Goal: Information Seeking & Learning: Learn about a topic

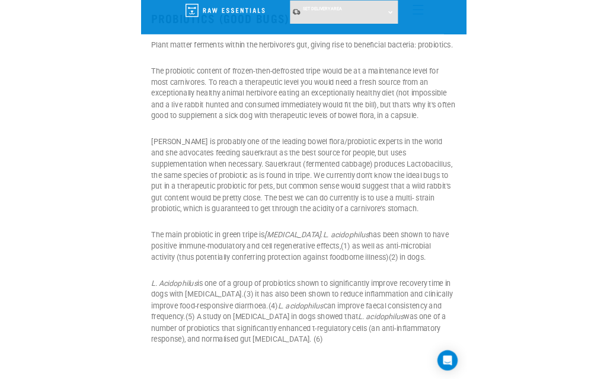
scroll to position [1311, 0]
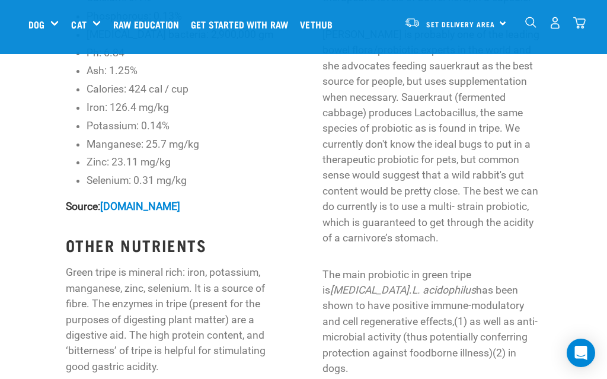
click at [7, 199] on div "GREEN TRIPE ANALYSIS Protein: 11.5% Fat: 3.8% Crude fibre: 1% Moisture: 83% Lac…" at bounding box center [303, 169] width 617 height 887
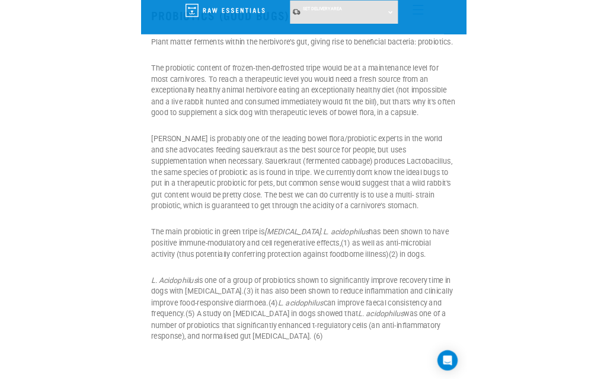
scroll to position [1319, 0]
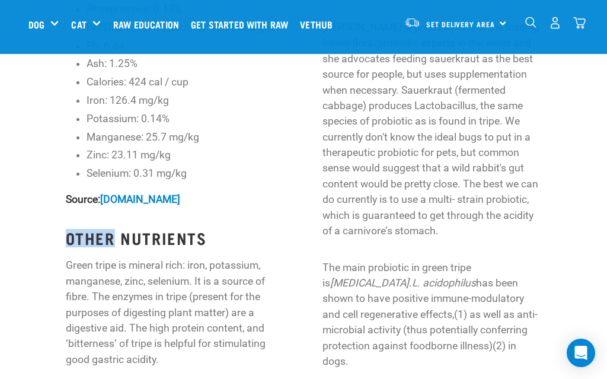
click at [15, 109] on div "GREEN TRIPE ANALYSIS Protein: 11.5% Fat: 3.8% Crude fibre: 1% Moisture: 83% Lac…" at bounding box center [303, 162] width 617 height 887
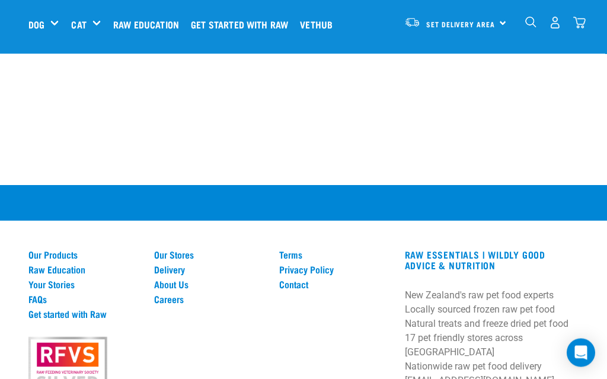
scroll to position [3428, 0]
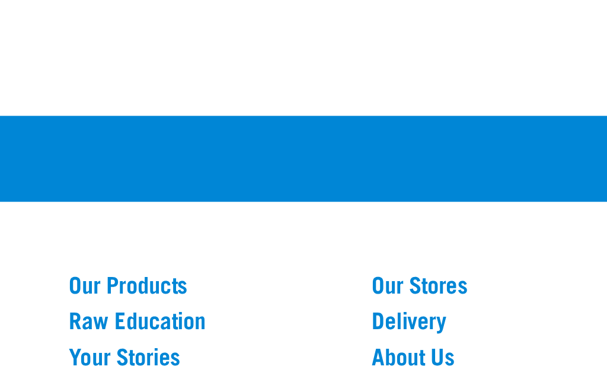
click at [42, 232] on link "Raw Education" at bounding box center [84, 237] width 112 height 11
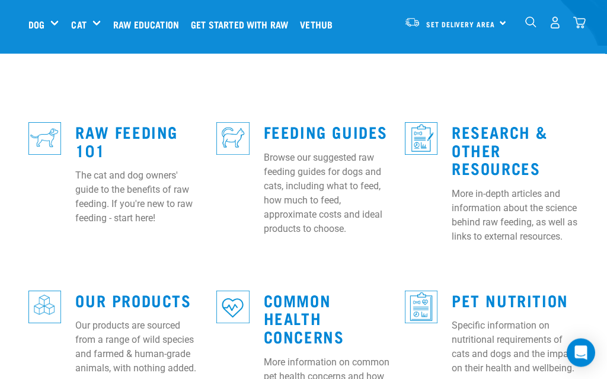
scroll to position [319, 0]
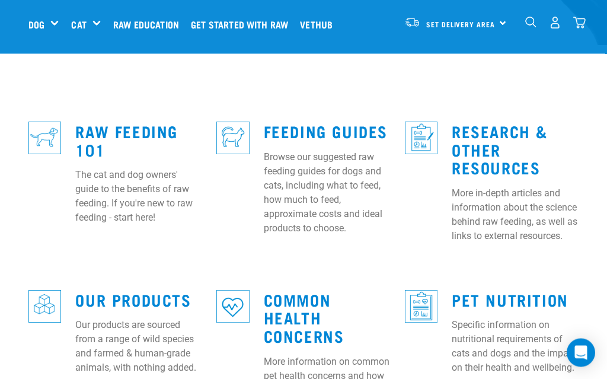
click at [491, 319] on p "Specific information on nutritional requirements of cats and dogs and the impac…" at bounding box center [515, 347] width 127 height 57
click at [416, 292] on img at bounding box center [421, 307] width 33 height 33
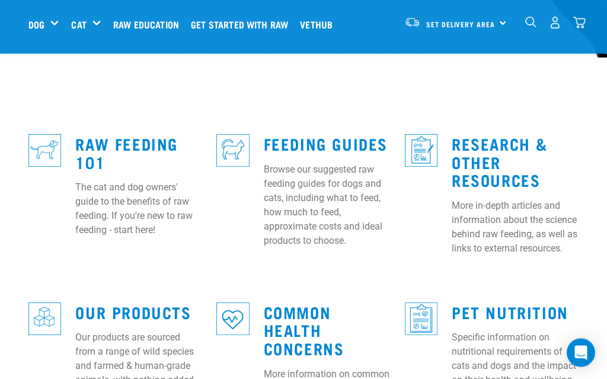
scroll to position [307, 0]
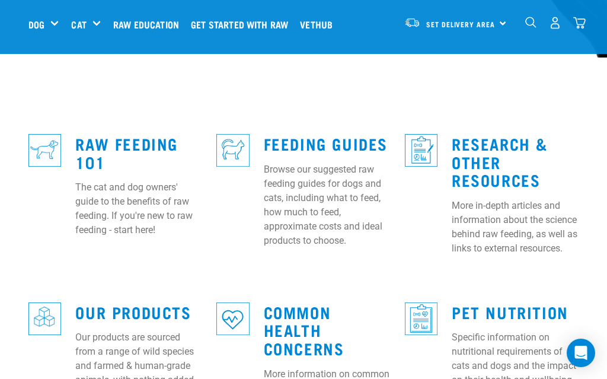
click at [526, 307] on link "Pet Nutrition" at bounding box center [510, 311] width 117 height 9
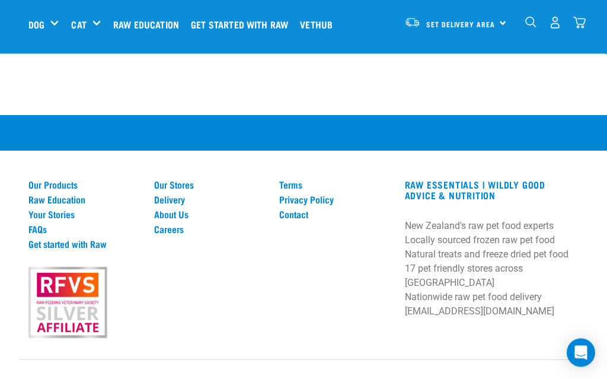
scroll to position [1147, 0]
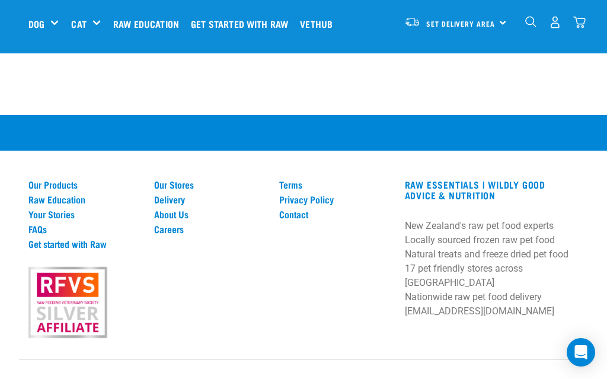
click at [172, 205] on link "Delivery" at bounding box center [210, 200] width 112 height 11
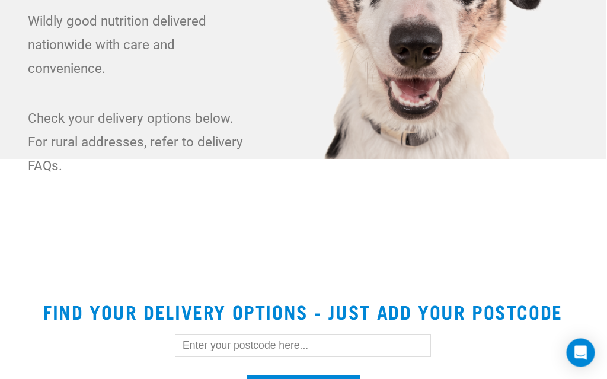
scroll to position [206, 0]
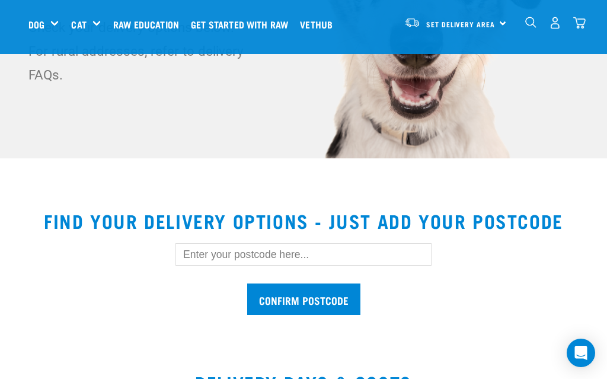
click at [195, 257] on input "text" at bounding box center [304, 254] width 256 height 23
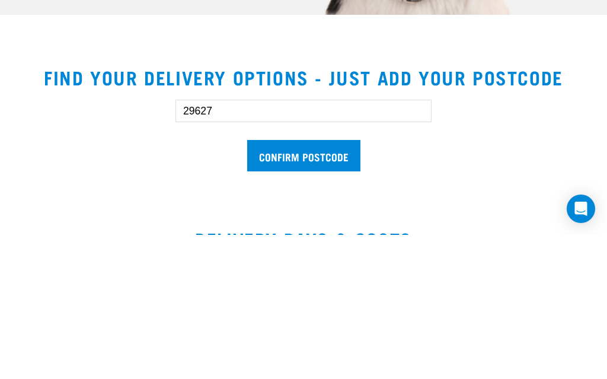
type input "29627"
click at [347, 284] on input "Confirm postcode" at bounding box center [303, 299] width 113 height 31
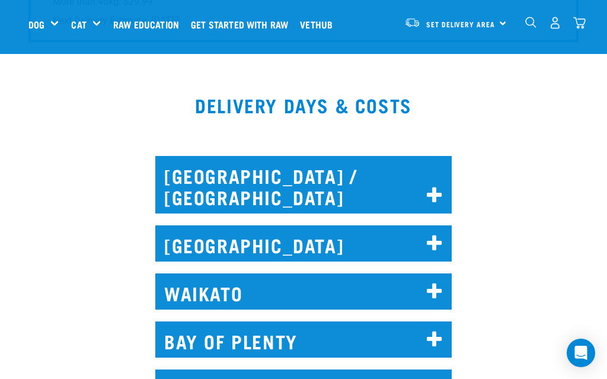
scroll to position [960, 0]
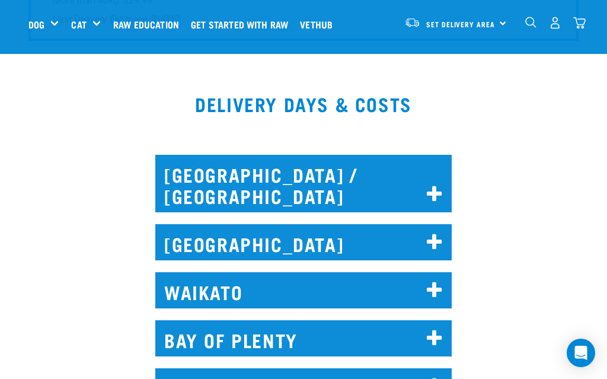
click at [445, 282] on h2 "WAIKATO" at bounding box center [303, 290] width 297 height 36
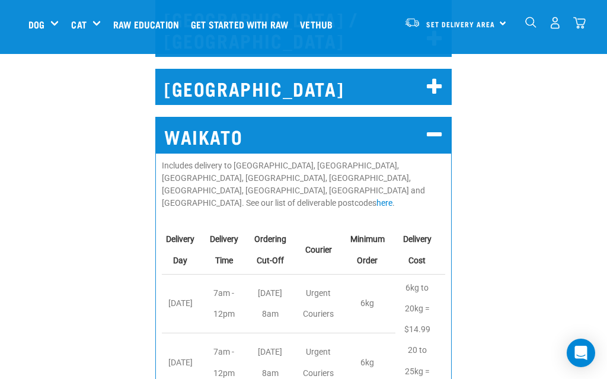
scroll to position [1142, 0]
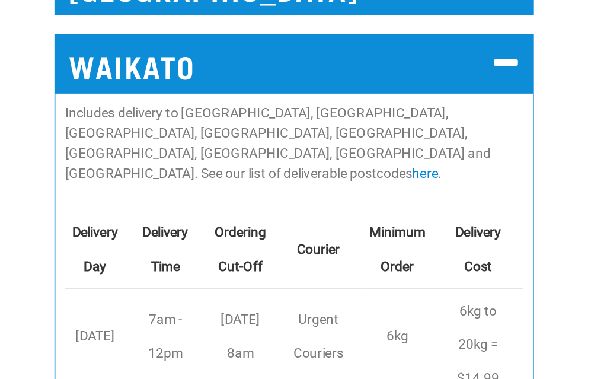
click at [155, 126] on div "Includes delivery to Hamilton, Cambridge, Huntly, Ngaruawahia, Te Kauwhata, Put…" at bounding box center [303, 332] width 297 height 412
click at [377, 171] on link "here" at bounding box center [385, 175] width 16 height 9
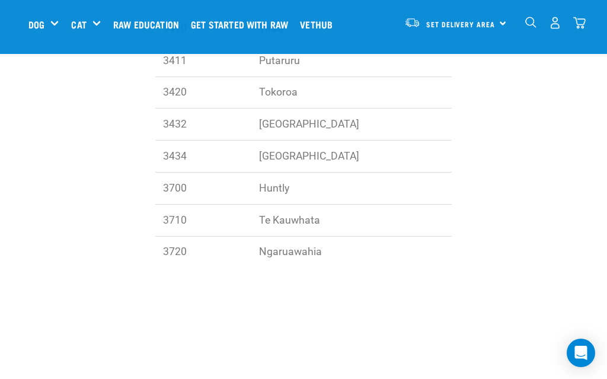
scroll to position [553, 0]
click at [0, 0] on div "Shop All Dog" at bounding box center [0, 0] width 0 height 0
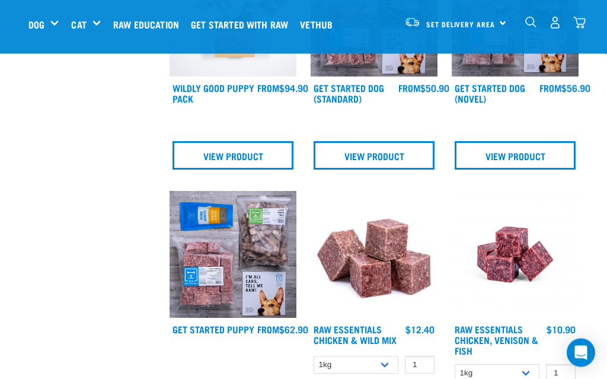
scroll to position [469, 0]
click at [505, 20] on div "Set Delivery Area [GEOGRAPHIC_DATA]" at bounding box center [455, 22] width 116 height 27
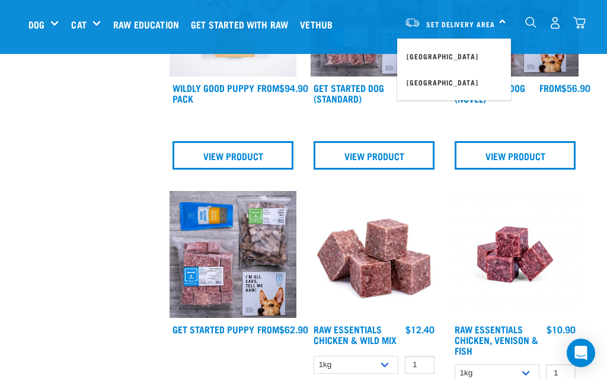
scroll to position [522, 0]
